Goal: Information Seeking & Learning: Find specific fact

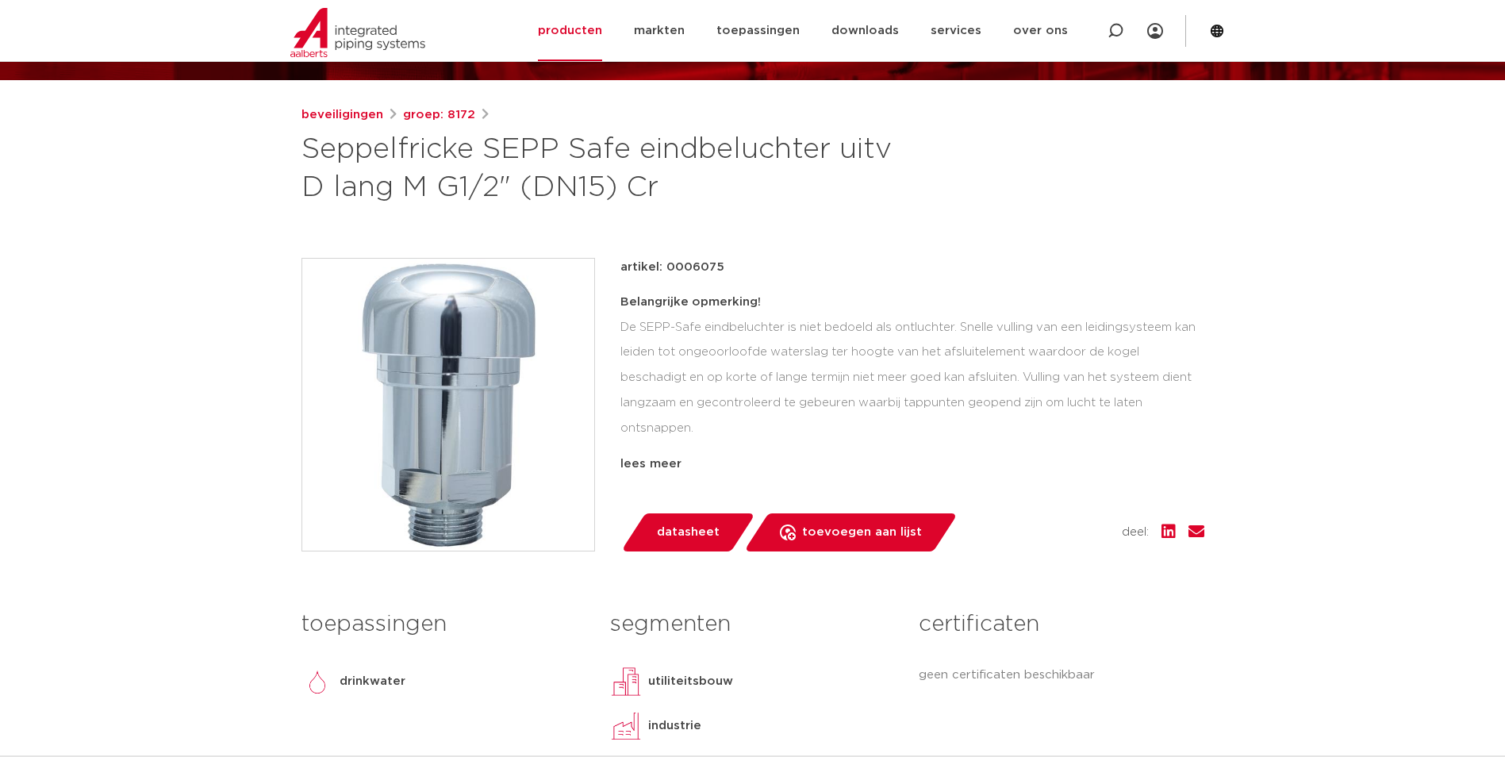
scroll to position [159, 0]
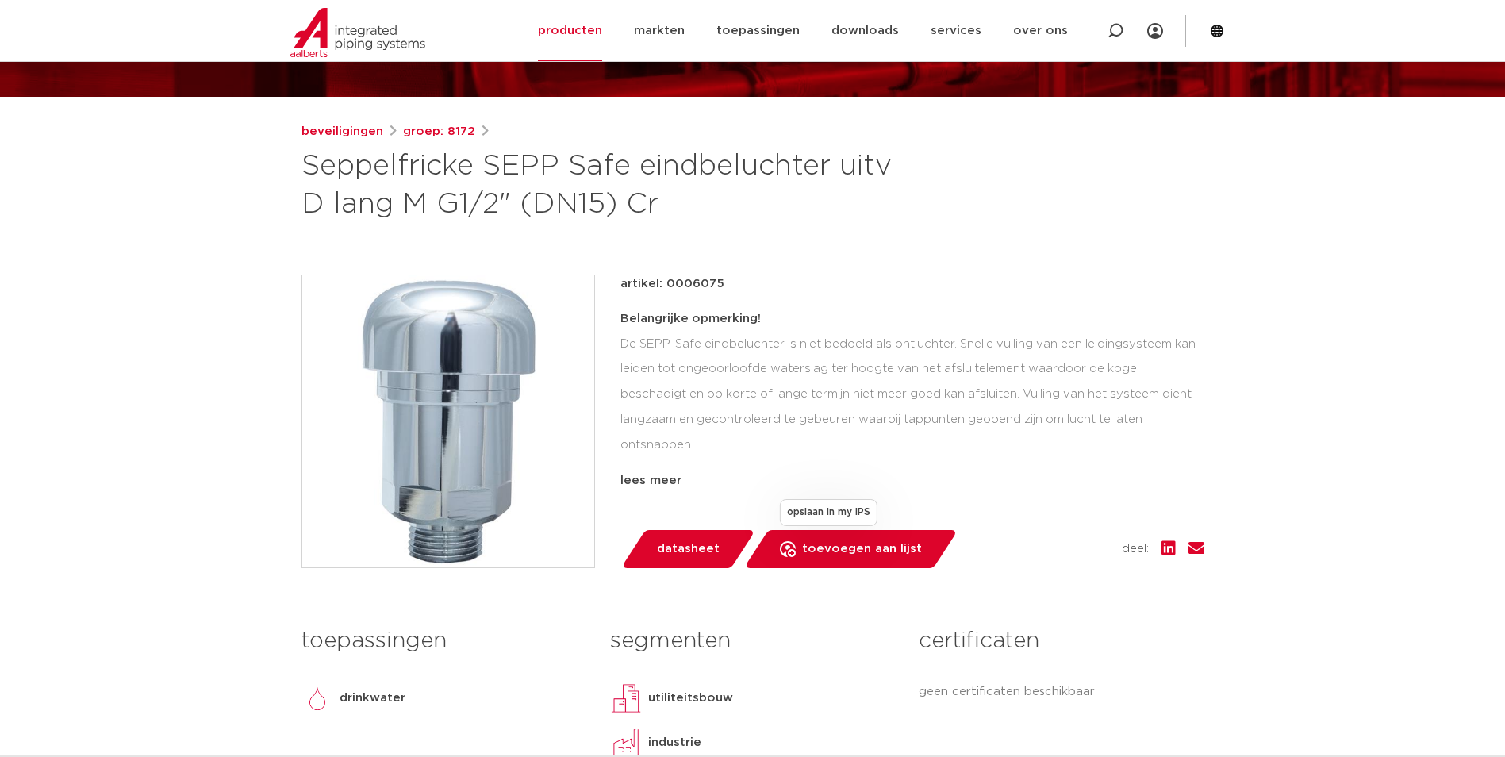
click at [827, 555] on span "toevoegen aan lijst" at bounding box center [862, 548] width 120 height 25
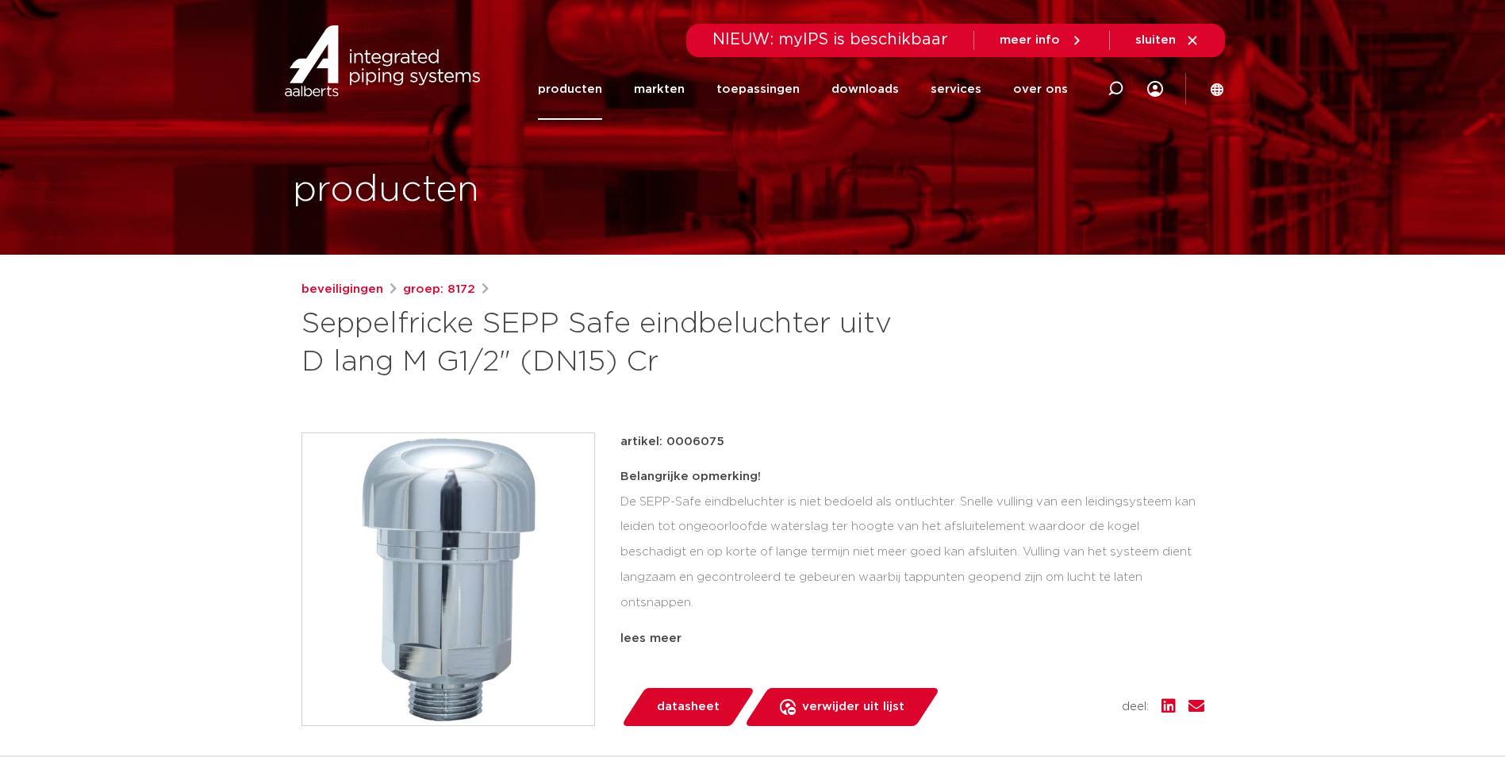
scroll to position [0, 0]
drag, startPoint x: 297, startPoint y: 324, endPoint x: 323, endPoint y: 324, distance: 26.2
click at [323, 324] on div "beveiligingen groep: 8172 Seppelfricke SEPP Safe eindbeluchter uitv D lang M G1…" at bounding box center [753, 624] width 928 height 687
click at [1058, 90] on link "over ons" at bounding box center [1040, 89] width 55 height 61
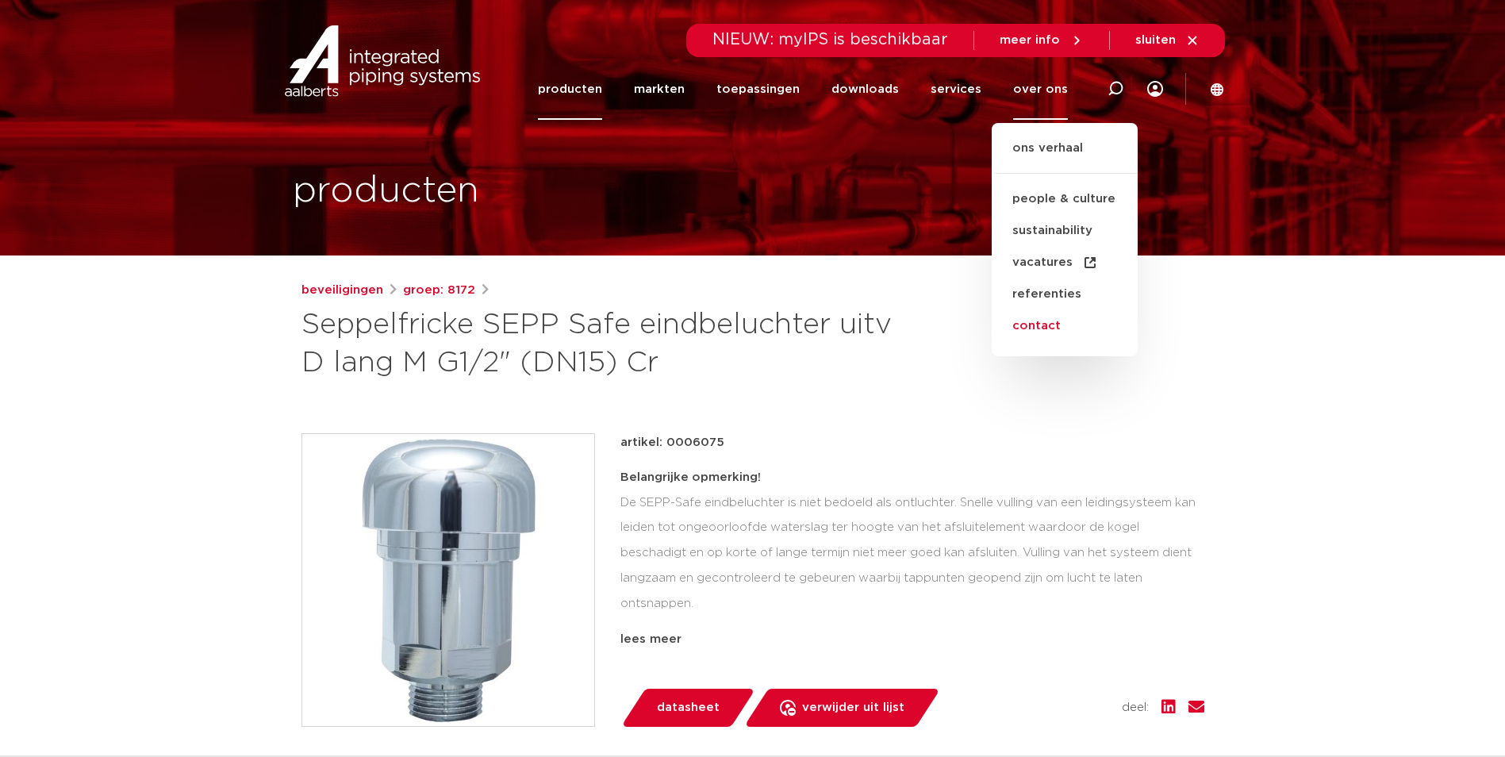
click at [1055, 319] on link "contact" at bounding box center [1065, 326] width 146 height 32
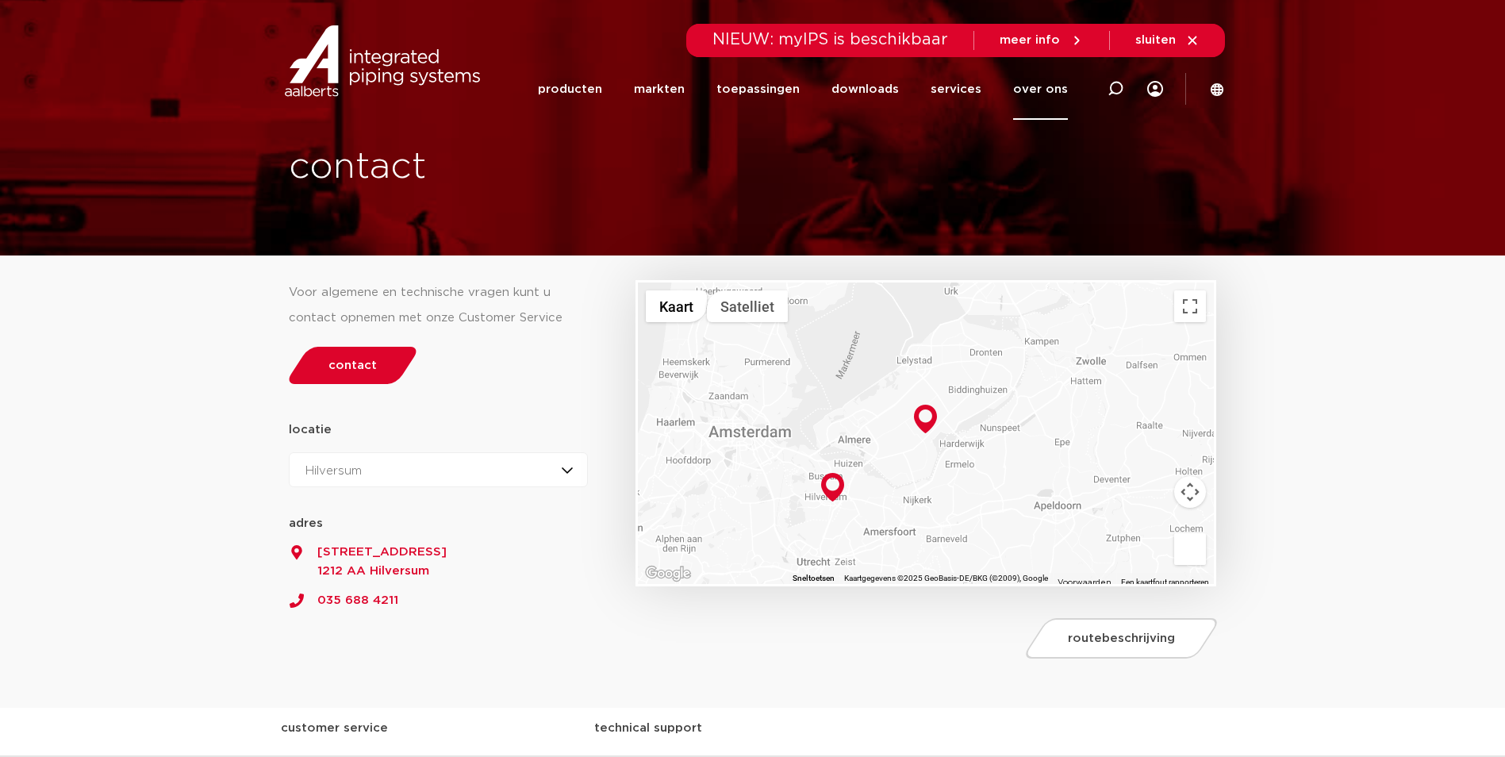
click at [377, 472] on div "Hilversum Hilversum Zeewolde" at bounding box center [439, 469] width 300 height 35
click at [839, 489] on img at bounding box center [832, 487] width 23 height 29
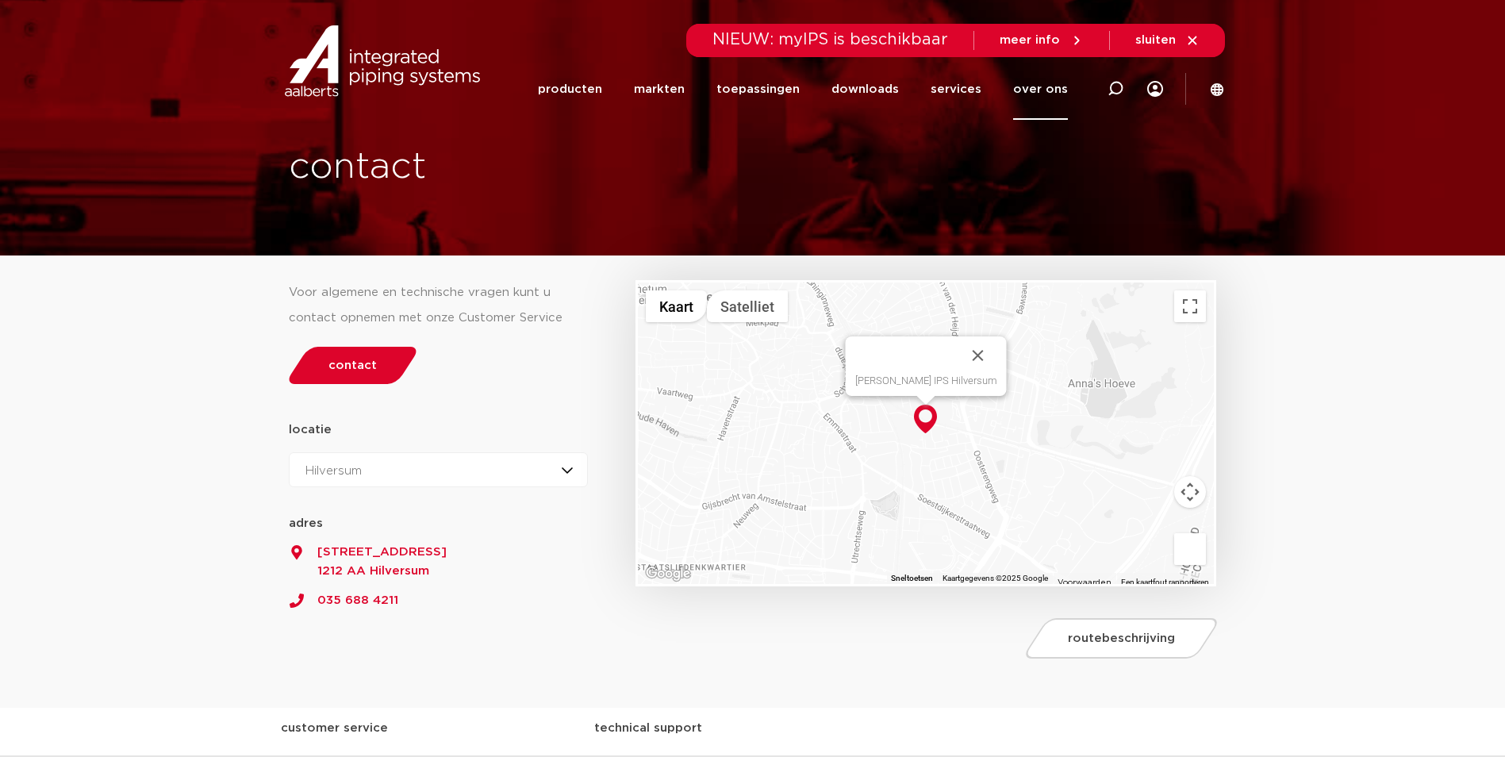
click at [403, 481] on div "Hilversum Hilversum Zeewolde" at bounding box center [439, 469] width 300 height 35
click at [371, 509] on li "Hilversum" at bounding box center [340, 508] width 101 height 32
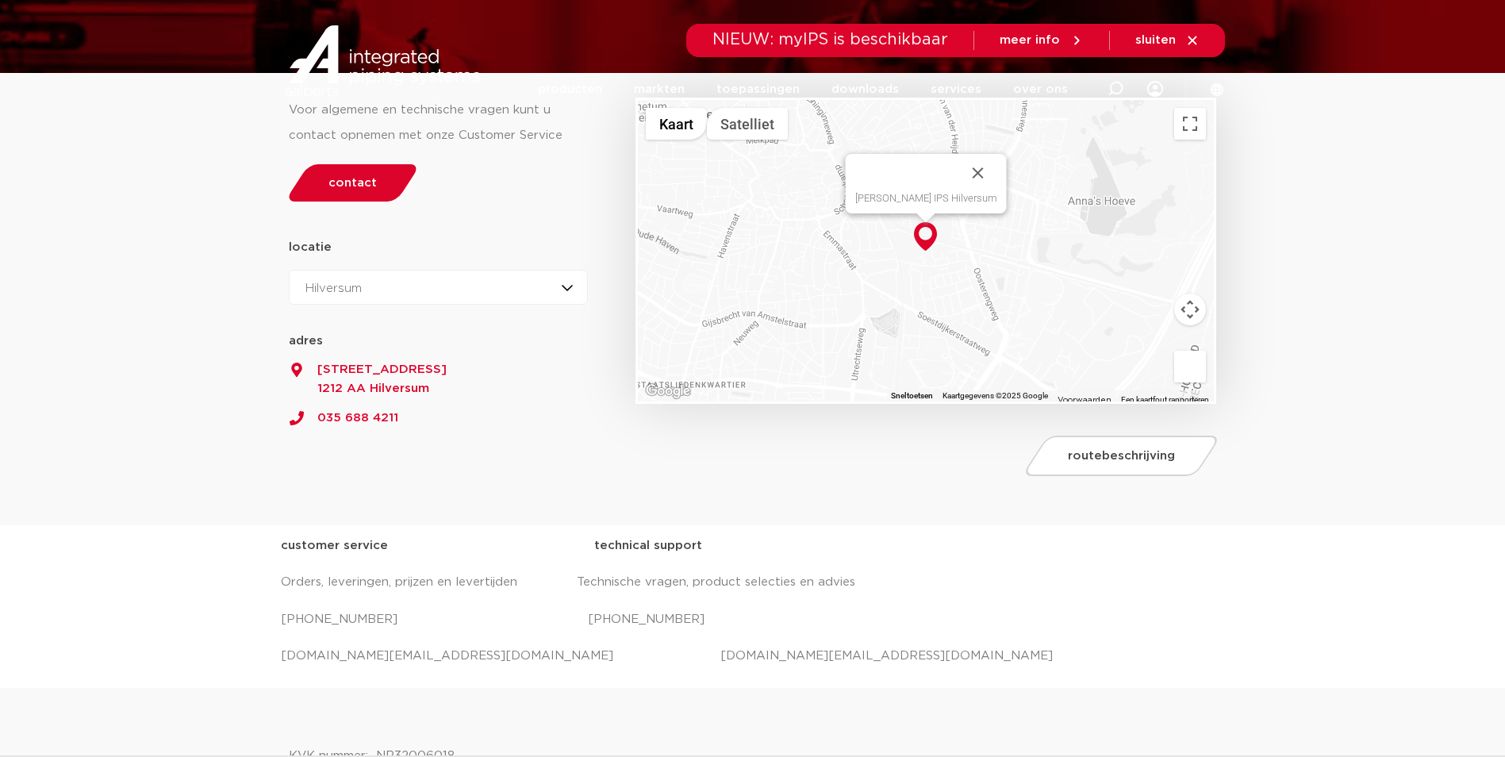
scroll to position [238, 0]
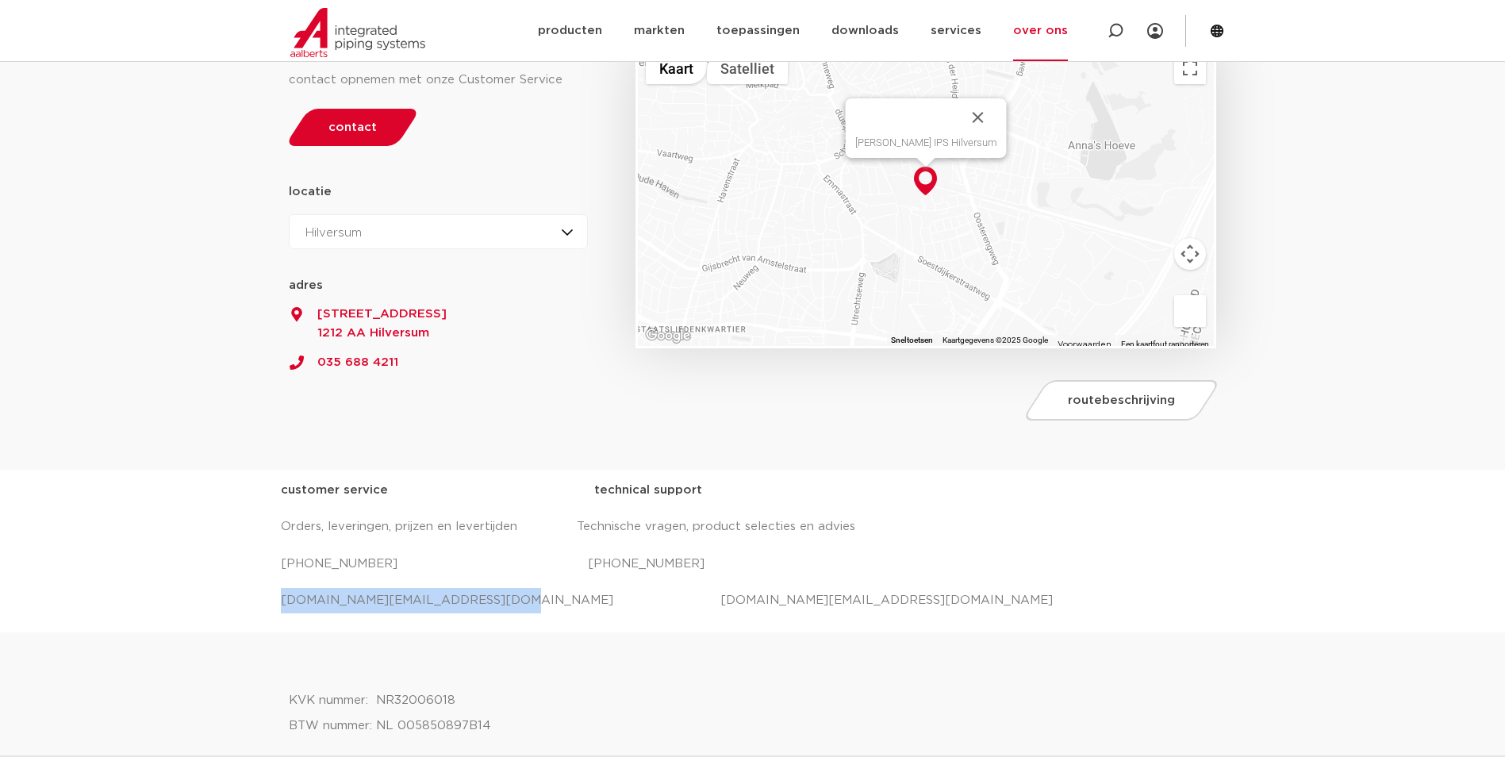
drag, startPoint x: 478, startPoint y: 602, endPoint x: 274, endPoint y: 604, distance: 203.9
click at [274, 604] on div "customer service technical support Orders, leveringen, prijzen en levertijden T…" at bounding box center [752, 551] width 1505 height 163
drag, startPoint x: 274, startPoint y: 604, endPoint x: 403, endPoint y: 600, distance: 129.4
copy p "salessupport.nl@aalberts-ips.com"
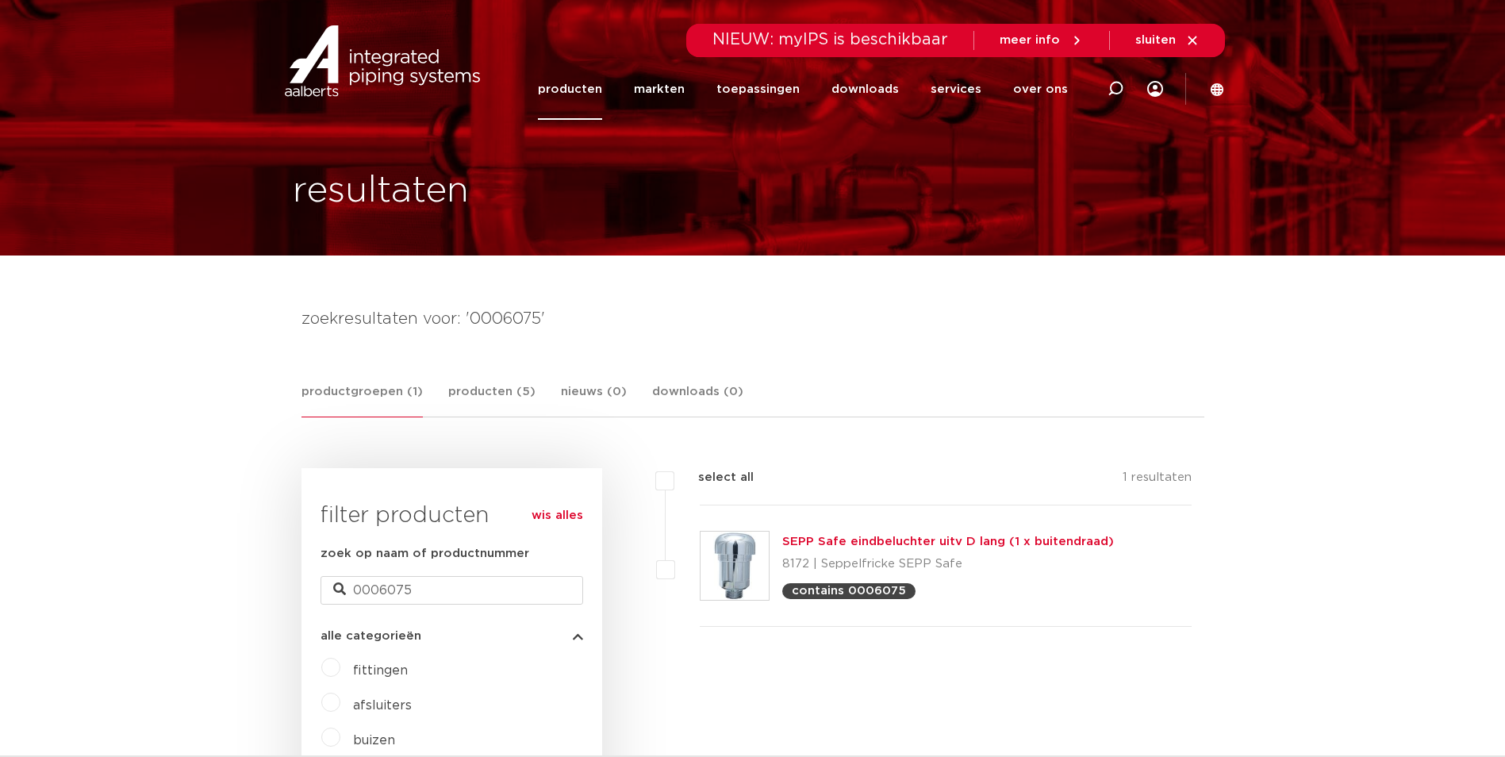
click at [674, 487] on label "select all" at bounding box center [713, 477] width 79 height 19
click at [698, 478] on input "select all" at bounding box center [703, 473] width 10 height 10
checkbox input "true"
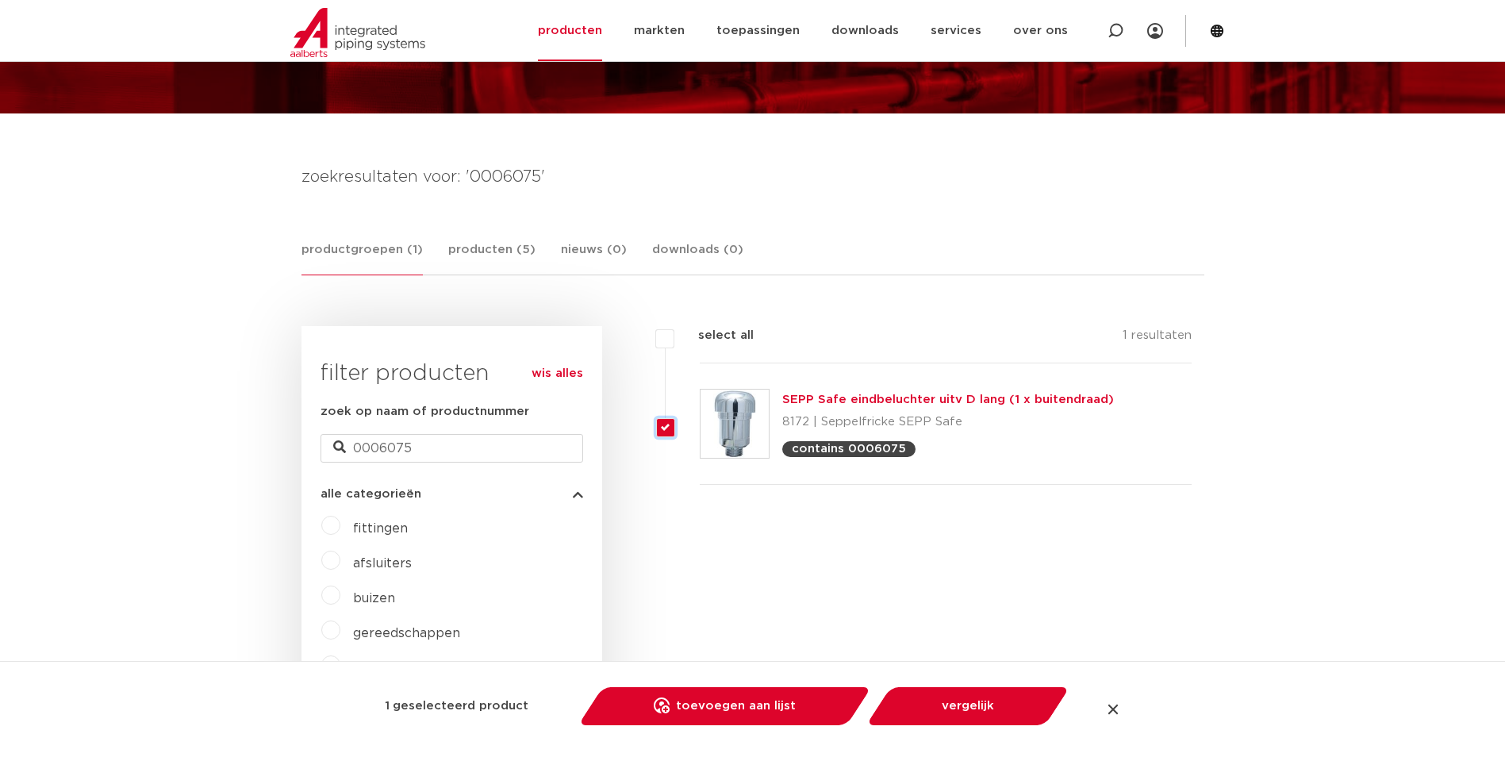
scroll to position [159, 0]
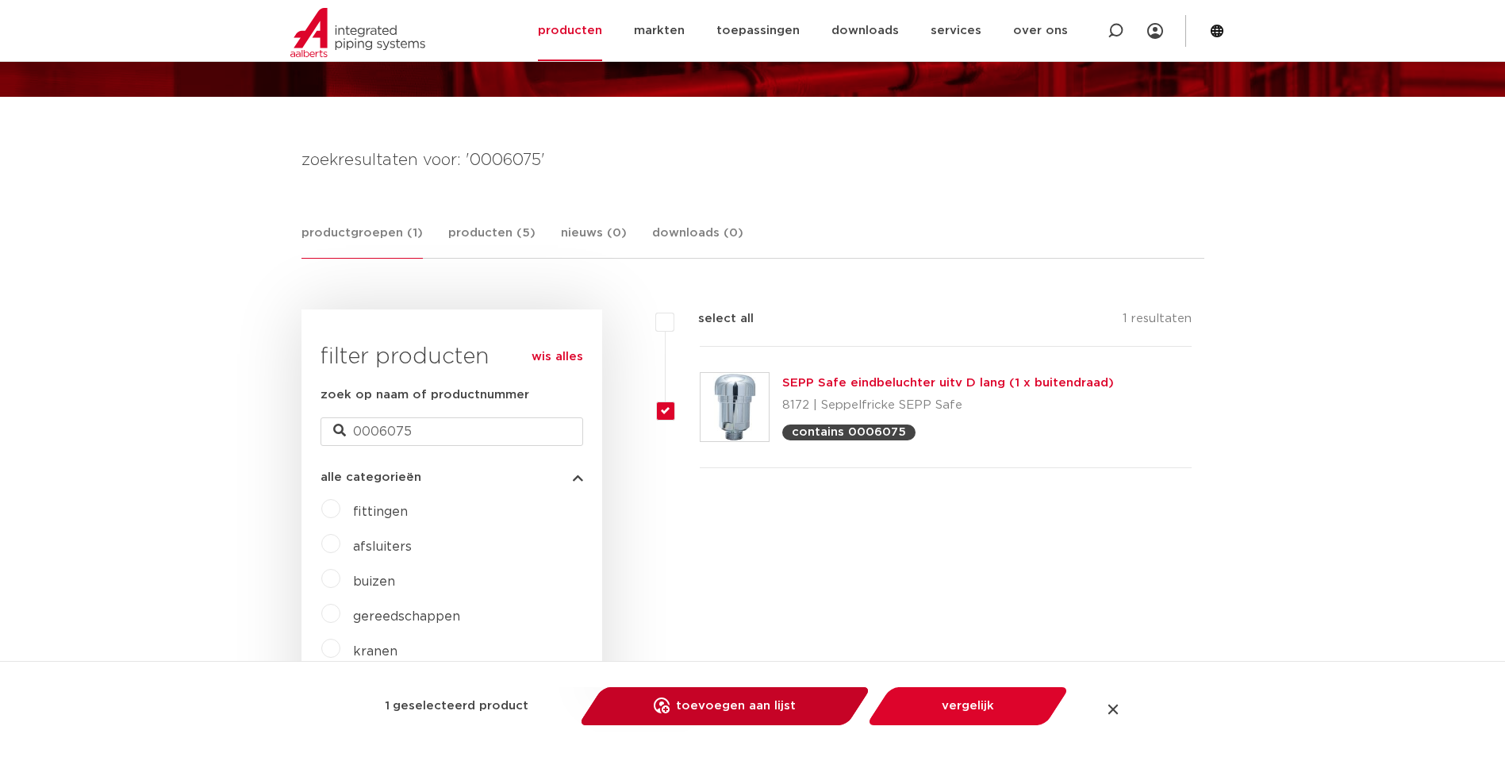
click at [804, 720] on link "toevoegen aan lijst opslaan in my IPS" at bounding box center [724, 706] width 269 height 38
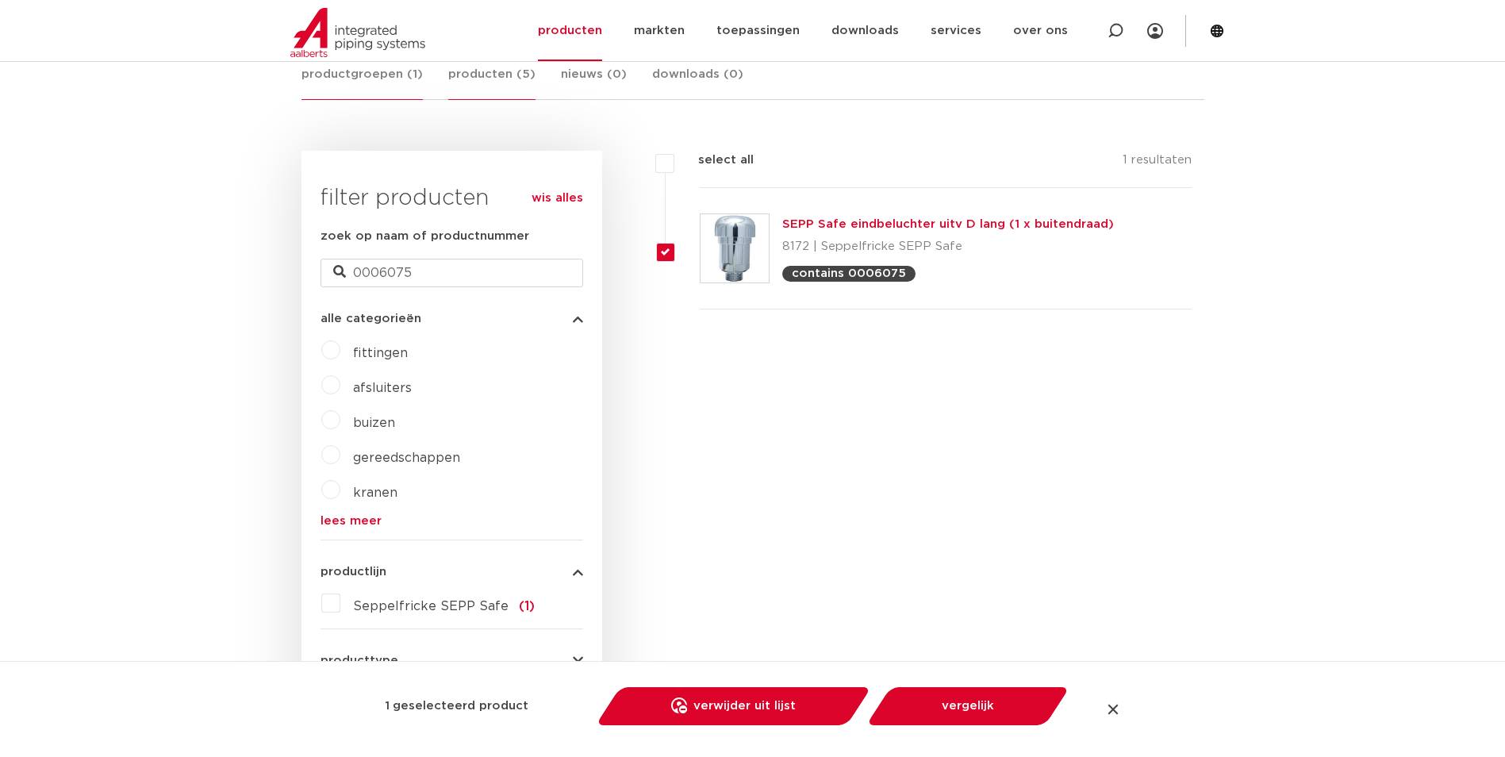
click at [476, 81] on link "producten (5)" at bounding box center [491, 82] width 87 height 35
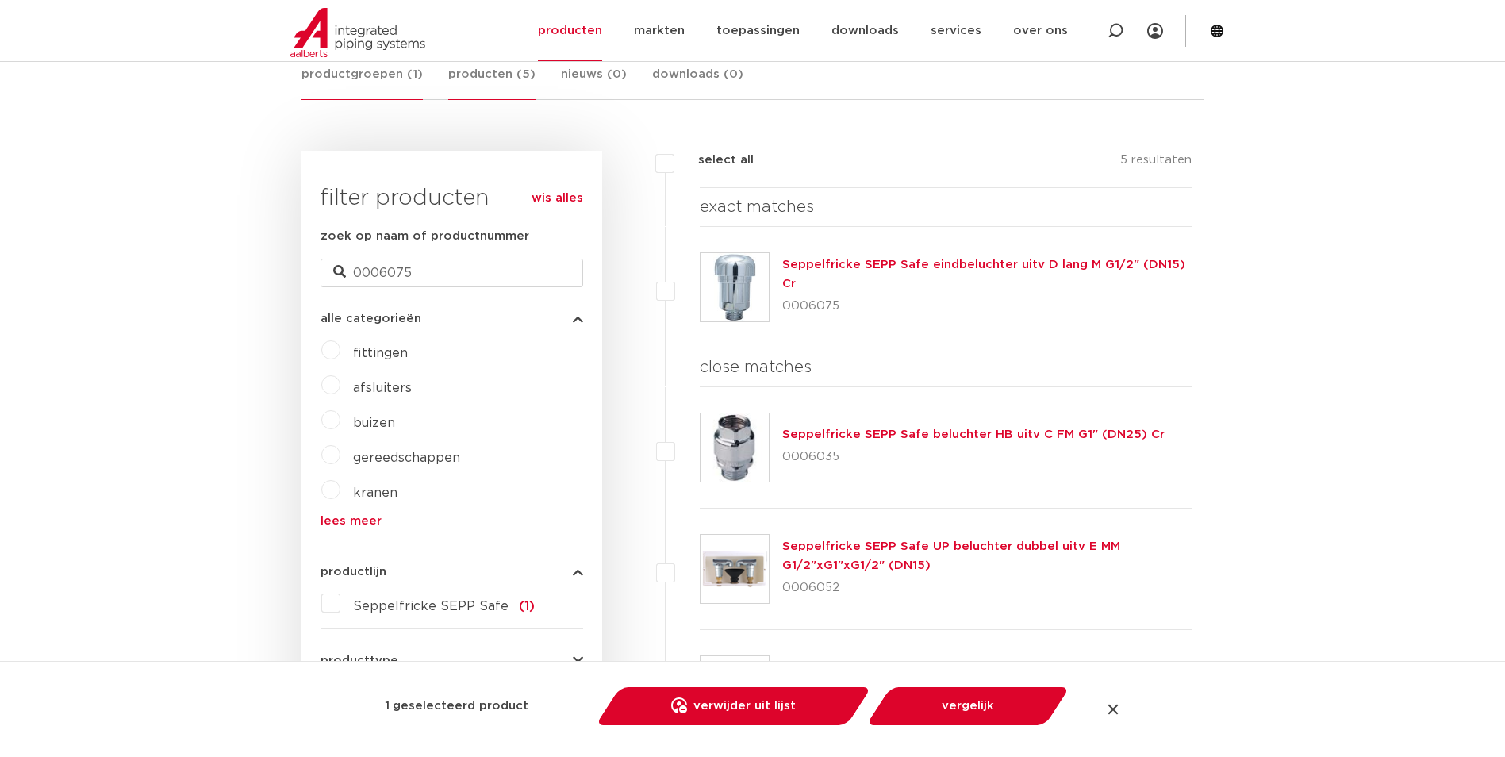
click at [380, 76] on link "productgroepen (1)" at bounding box center [361, 82] width 121 height 35
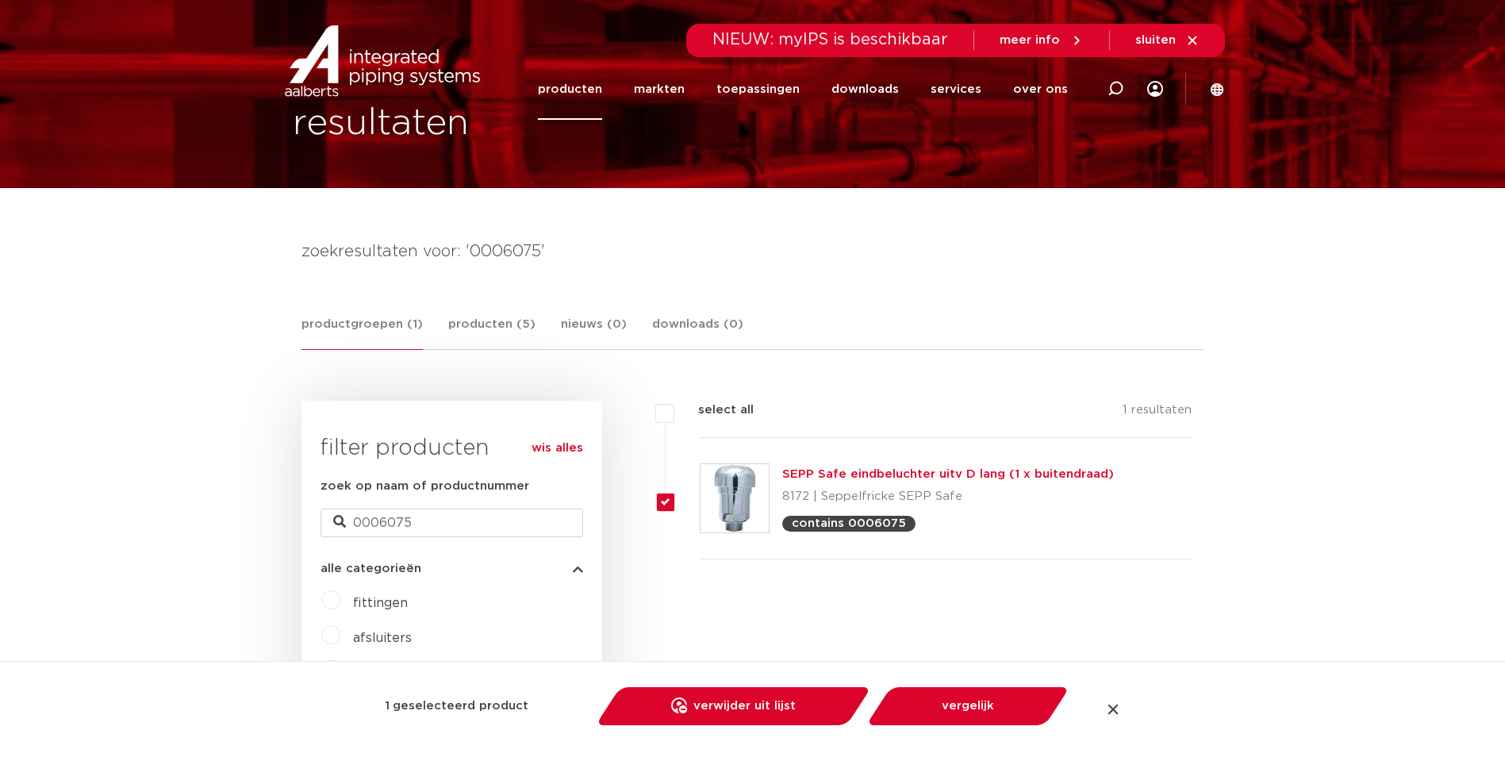
scroll to position [159, 0]
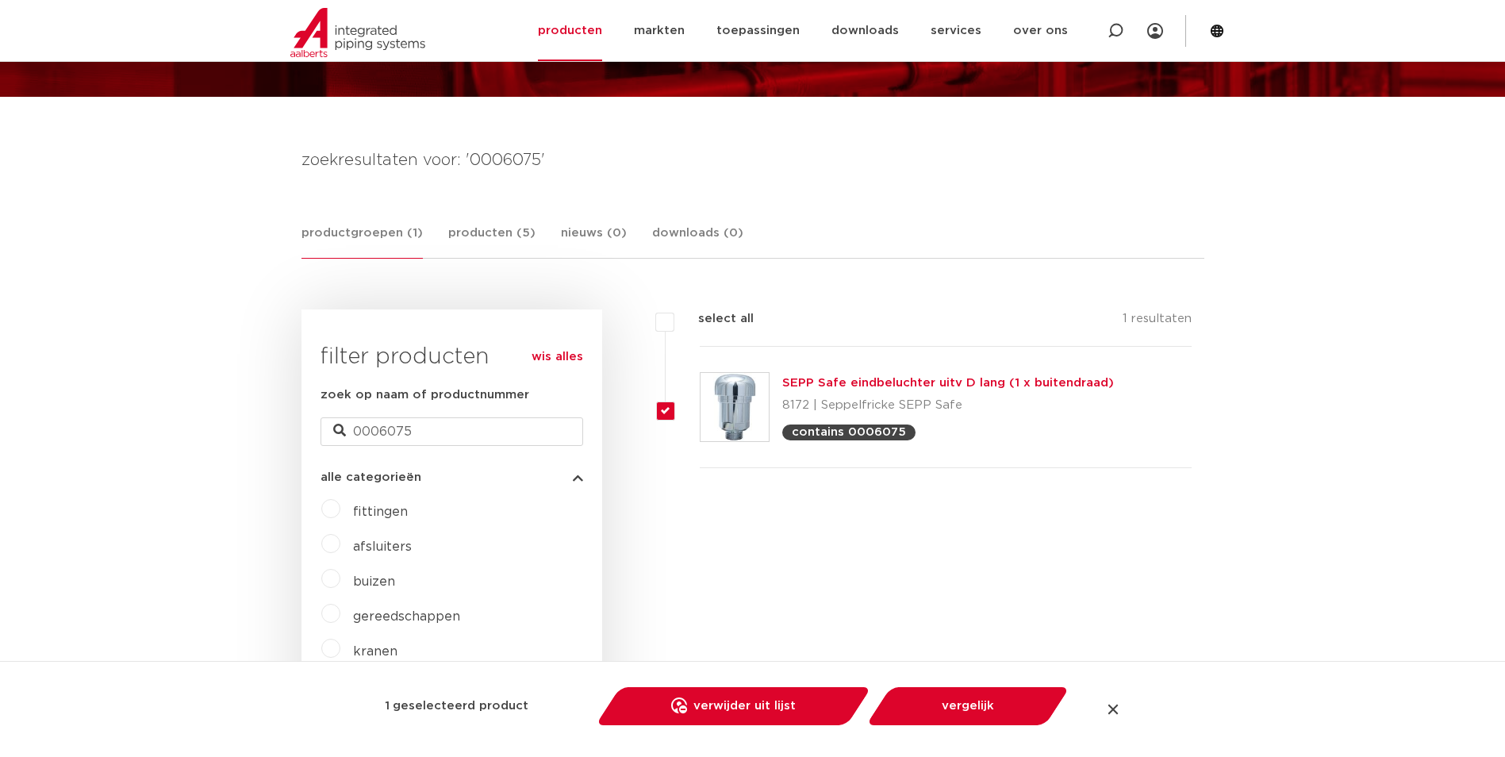
click at [932, 387] on link "SEPP Safe eindbeluchter uitv D lang (1 x buitendraad)" at bounding box center [948, 383] width 332 height 12
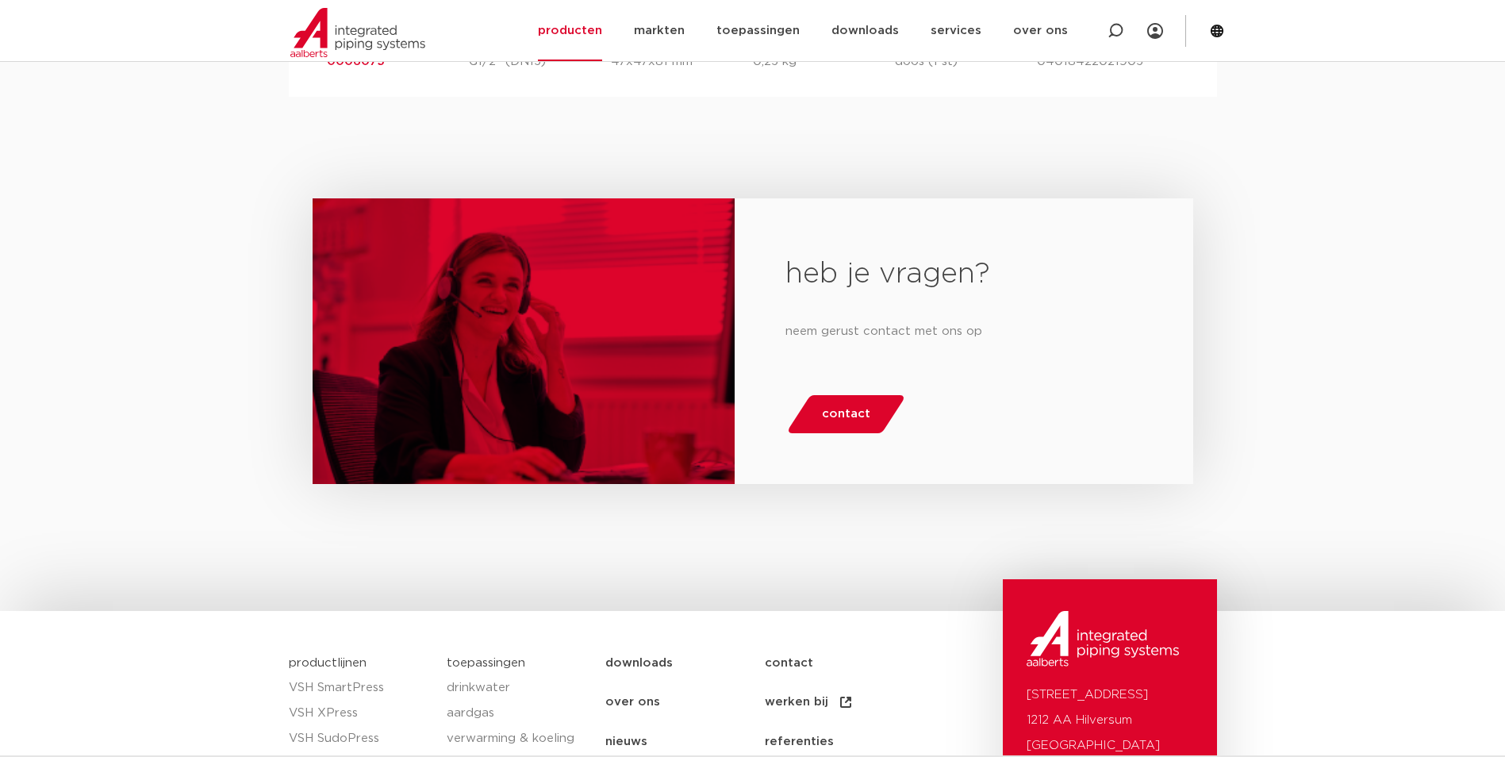
scroll to position [822, 0]
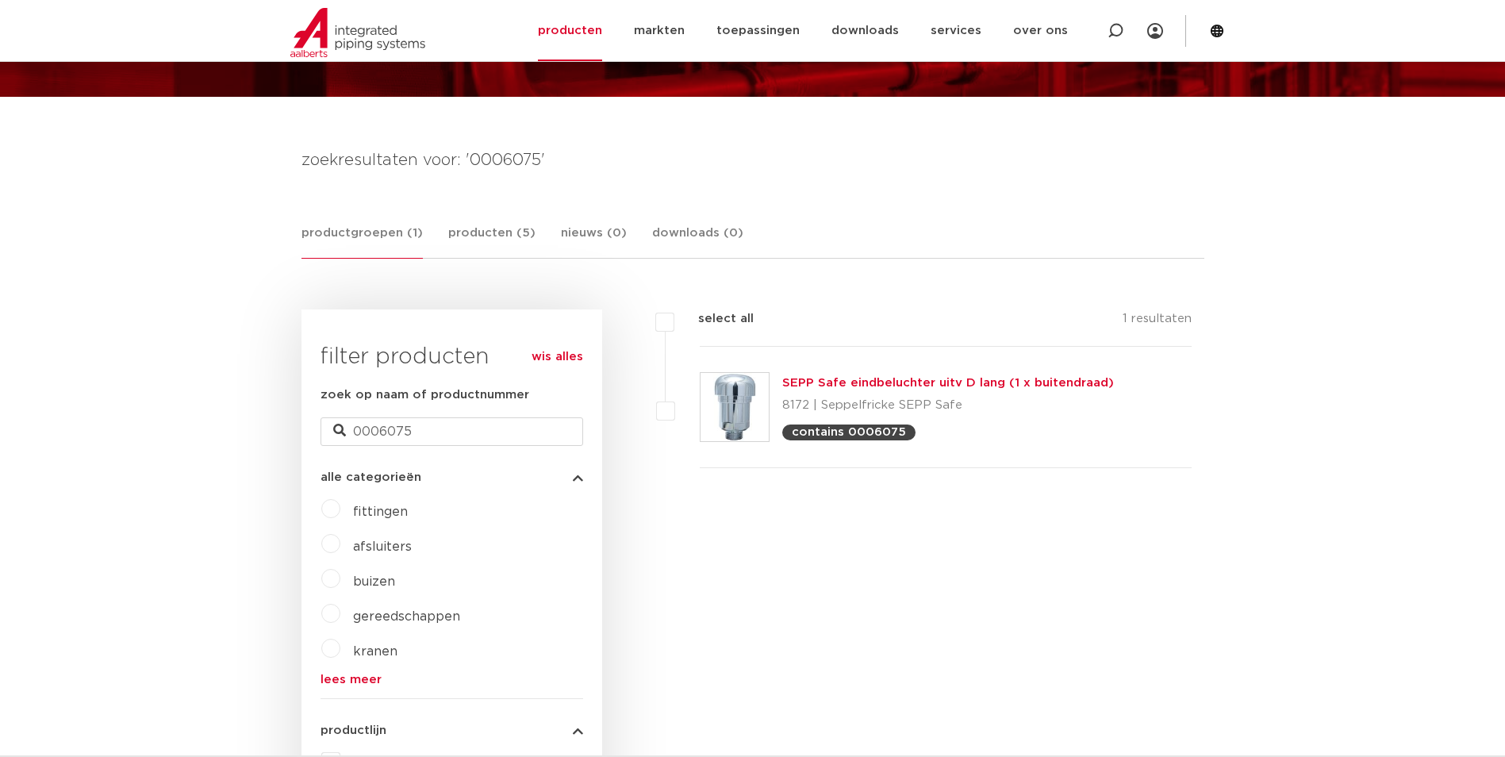
click at [891, 386] on link "SEPP Safe eindbeluchter uitv D lang (1 x buitendraad)" at bounding box center [948, 383] width 332 height 12
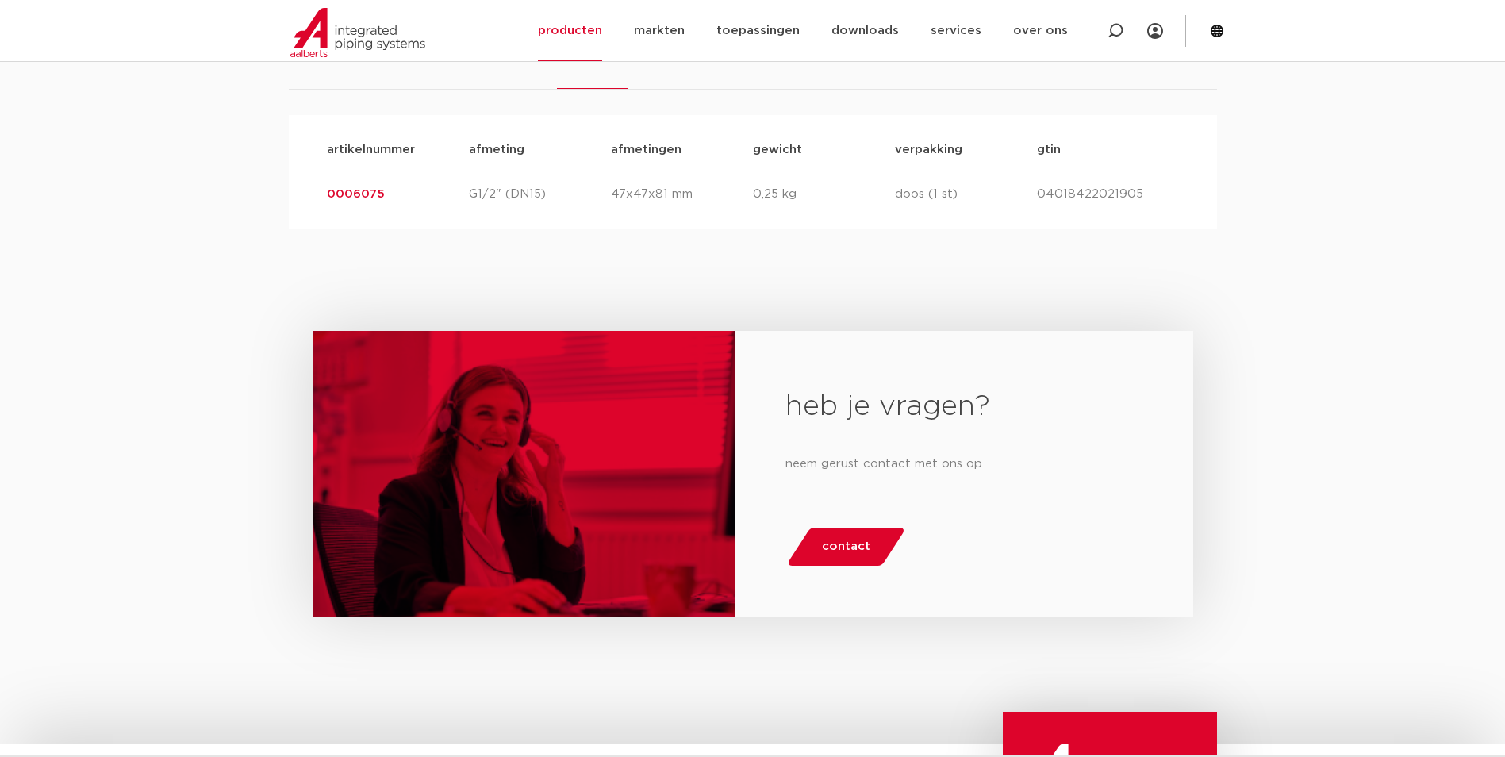
scroll to position [663, 0]
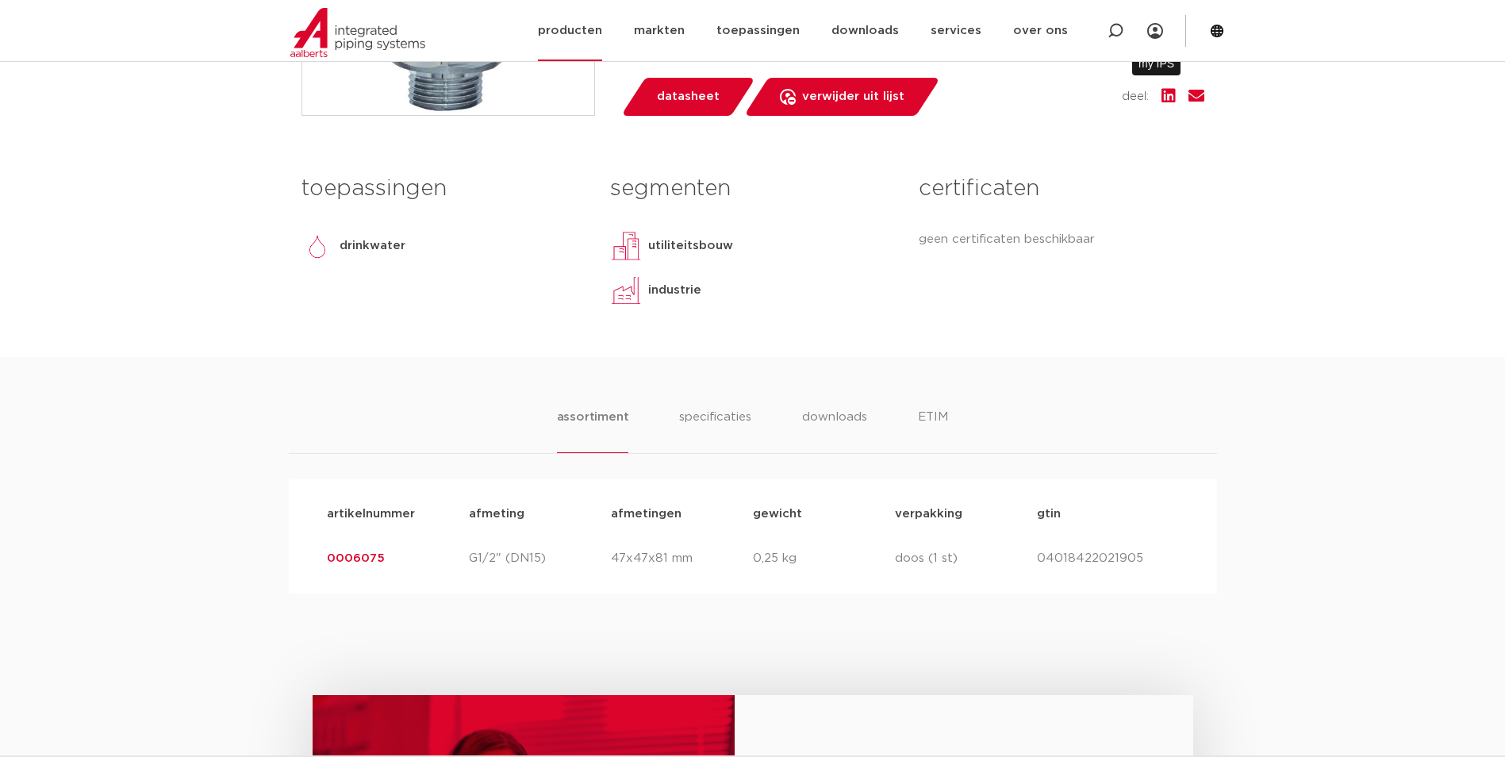
click at [1157, 30] on icon at bounding box center [1155, 31] width 16 height 16
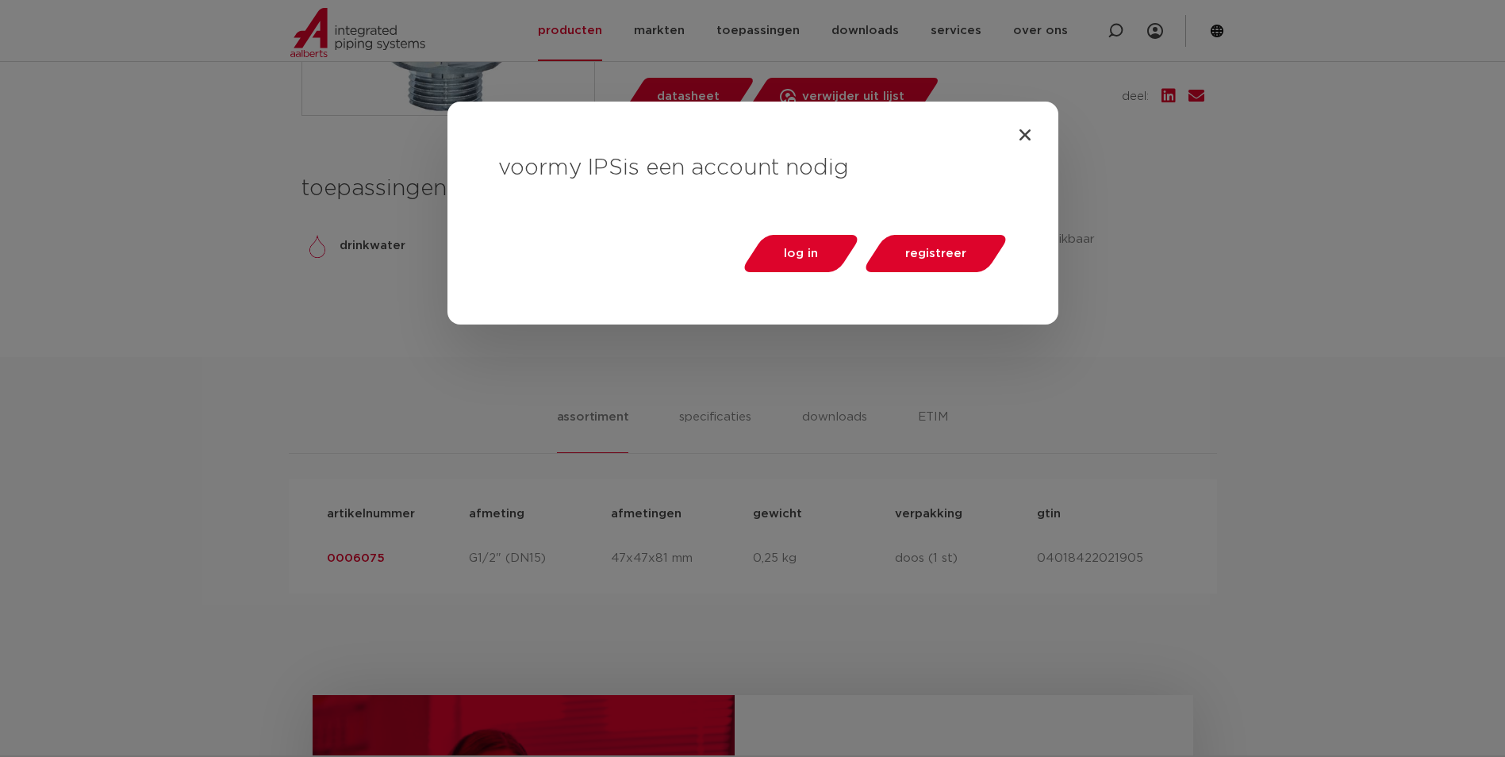
click at [742, 239] on div "log in registreer" at bounding box center [752, 254] width 509 height 39
click at [781, 244] on link "log in" at bounding box center [800, 253] width 122 height 37
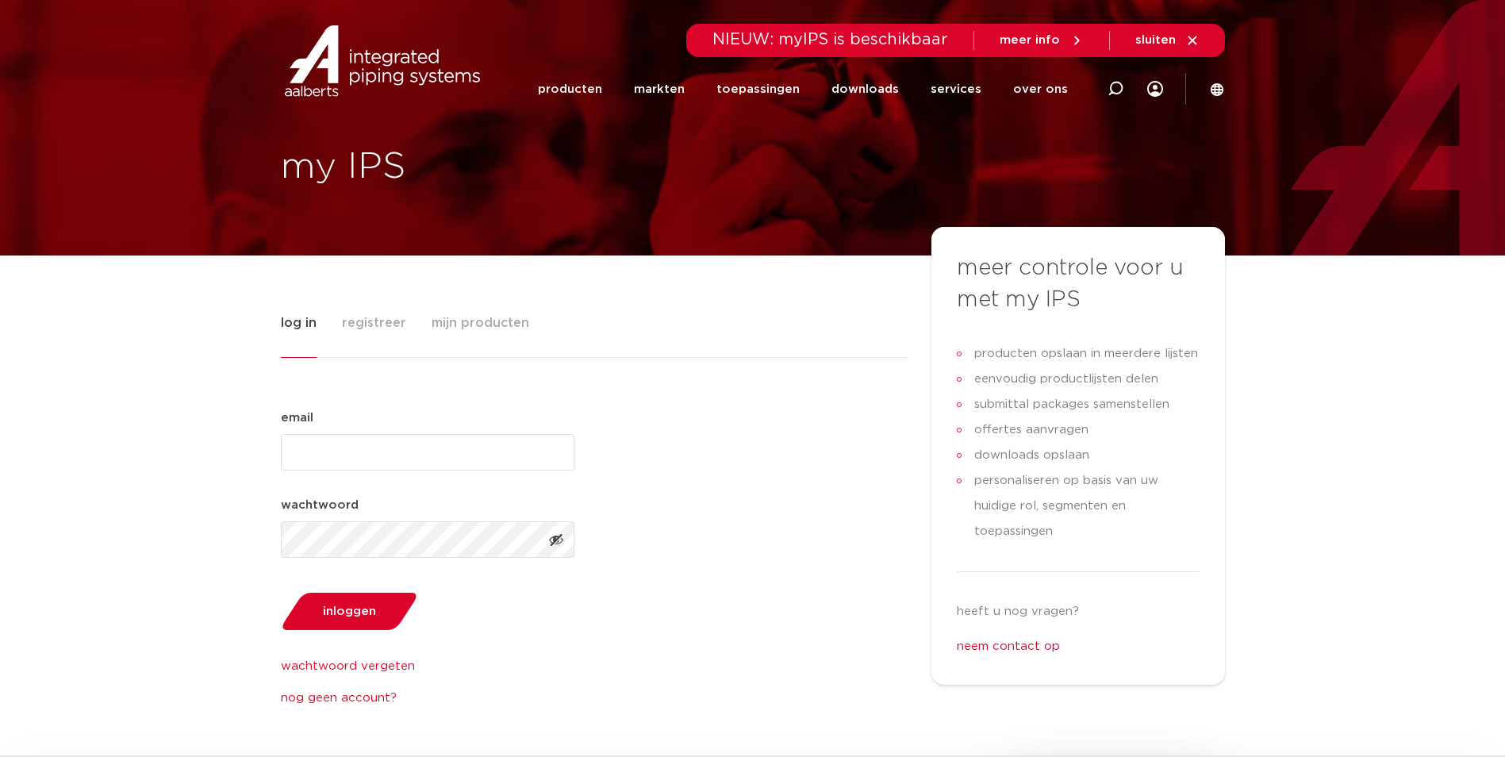
click at [374, 446] on input "email (Vereist)" at bounding box center [428, 452] width 294 height 36
type input "[EMAIL_ADDRESS][DOMAIN_NAME]"
click at [451, 330] on span "mijn producten" at bounding box center [481, 323] width 98 height 32
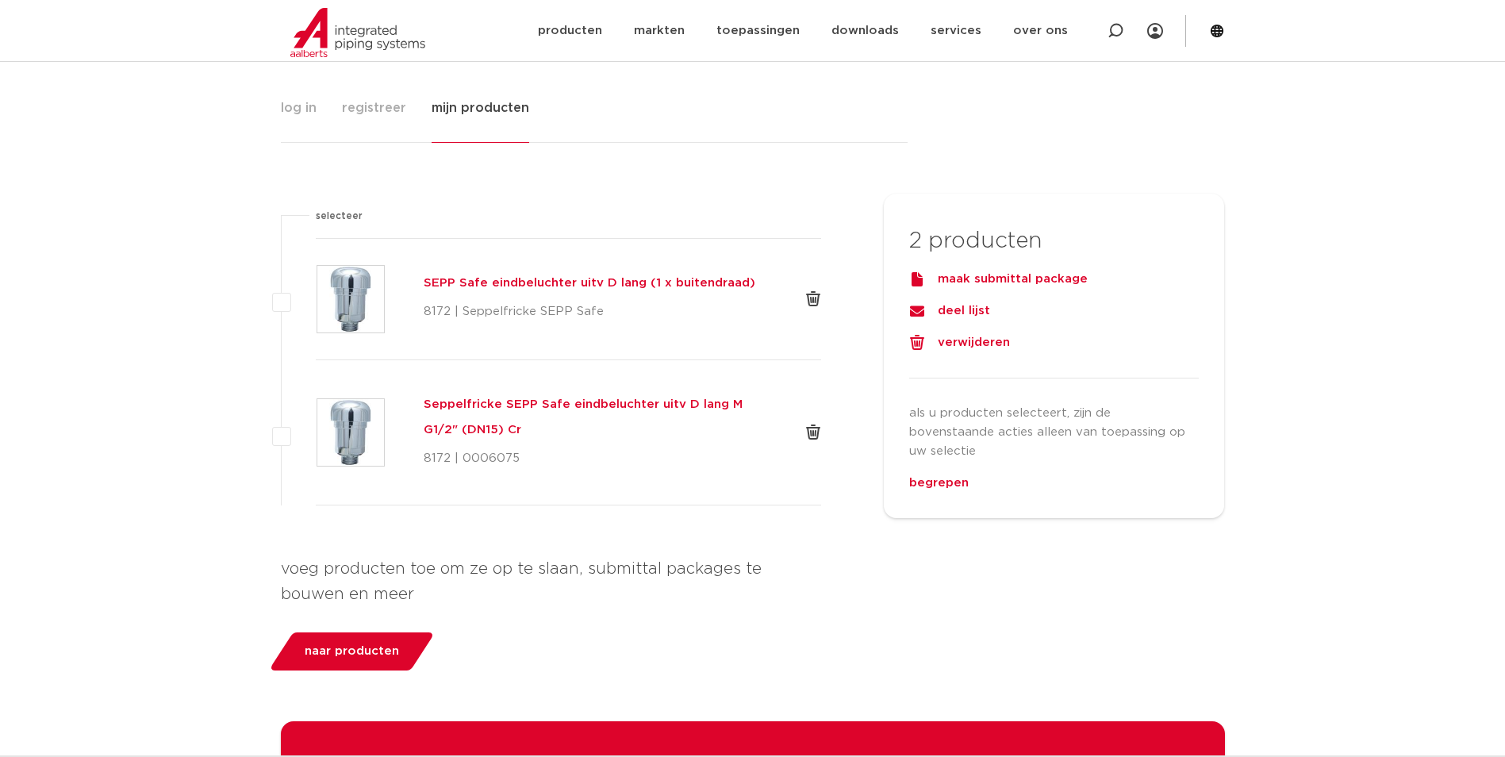
scroll to position [317, 0]
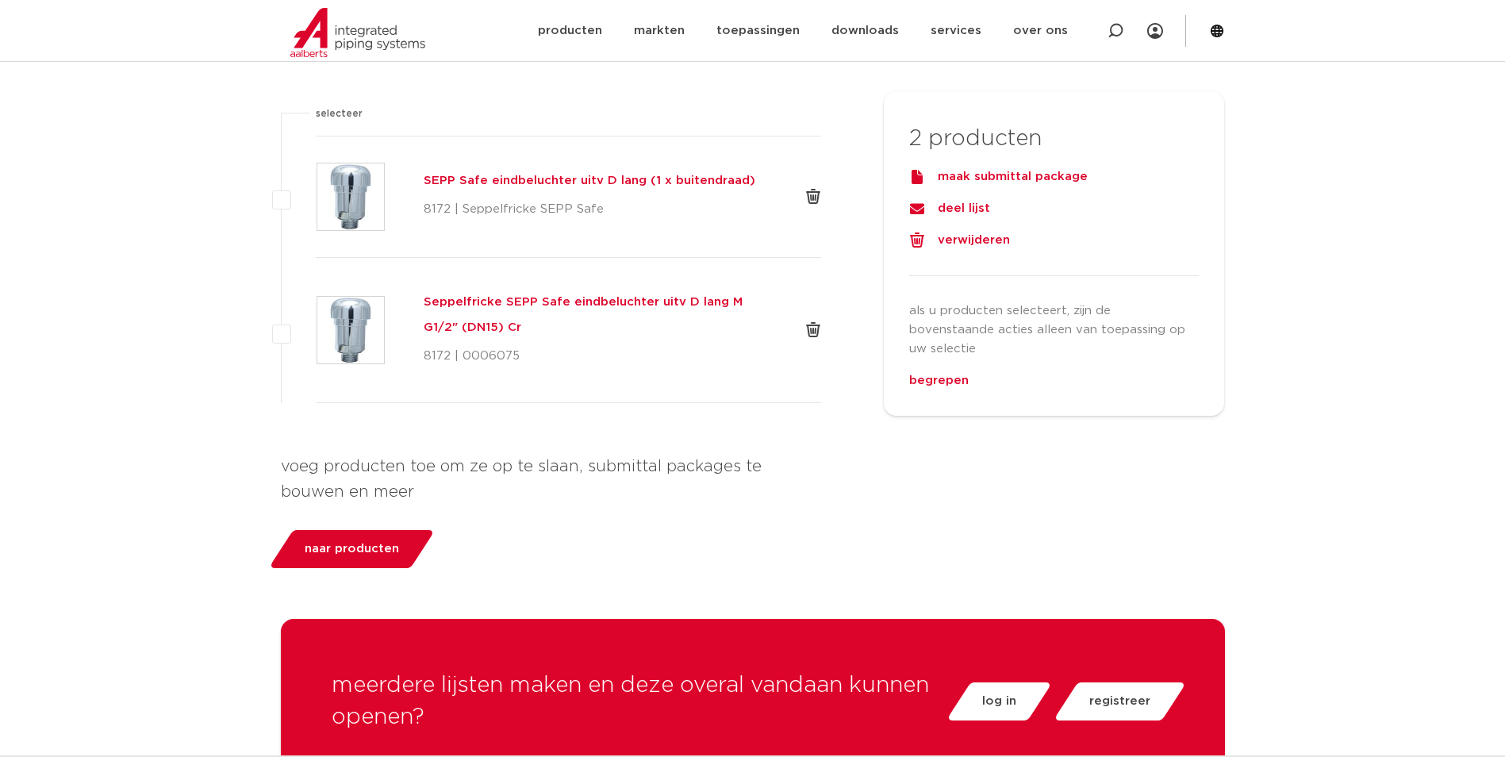
click at [820, 201] on div "Tabs. Open items met enter of spatie, sluit af met escape en navigeer met de pi…" at bounding box center [813, 197] width 16 height 16
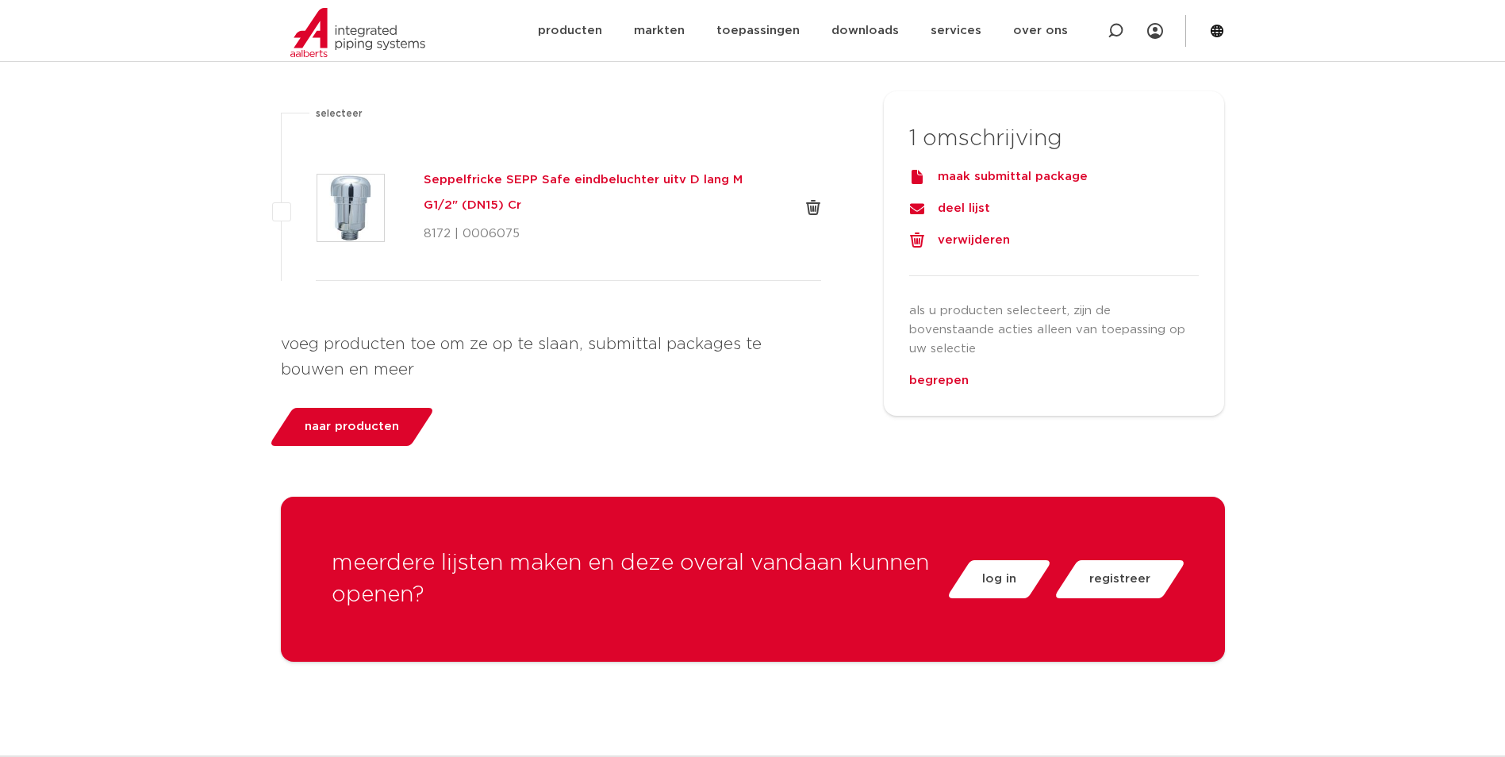
click at [657, 177] on h5 "Seppelfricke SEPP Safe eindbeluchter uitv D lang M G1/2" (DN15) Cr" at bounding box center [602, 192] width 357 height 51
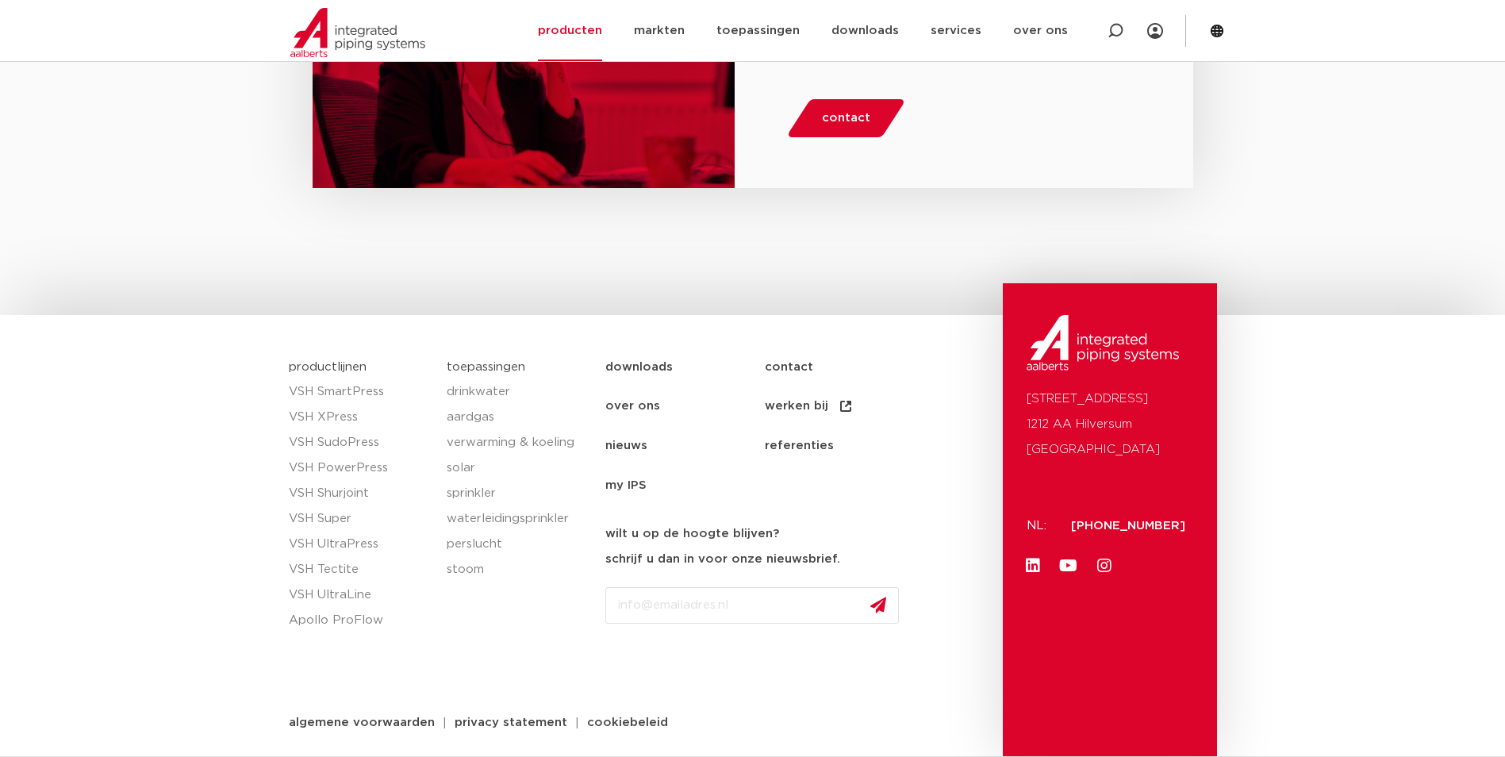
scroll to position [3421, 0]
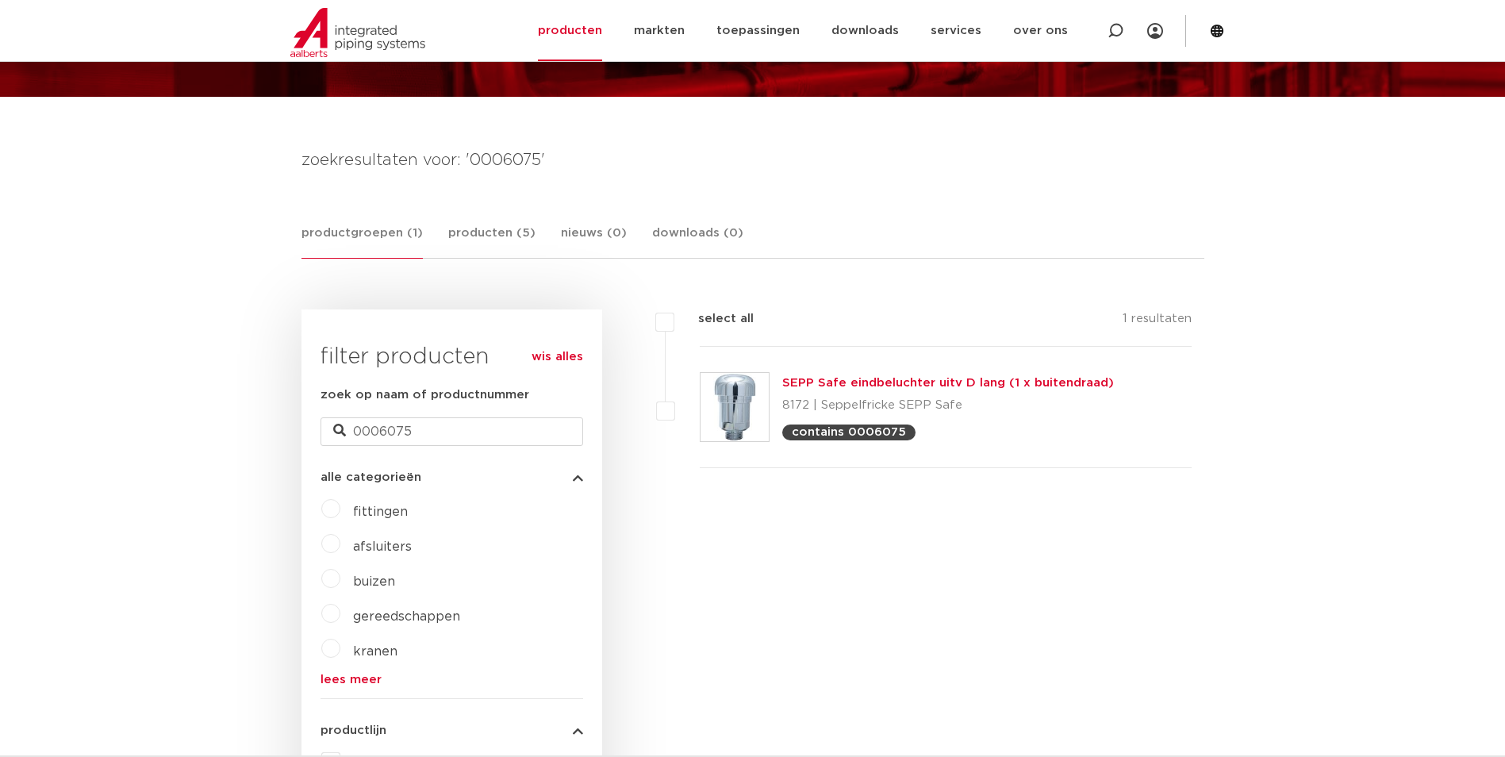
drag, startPoint x: 1138, startPoint y: 378, endPoint x: 784, endPoint y: 390, distance: 354.0
click at [784, 390] on div "SEPP Safe eindbeluchter uitv D lang (1 x buitendraad) 8172 | Seppelfricke SEPP …" at bounding box center [946, 407] width 493 height 121
drag, startPoint x: 784, startPoint y: 390, endPoint x: 845, endPoint y: 384, distance: 61.3
copy link "SEPP Safe eindbeluchter uitv D lang (1 x buitendraad)"
